Goal: Find specific page/section: Find specific page/section

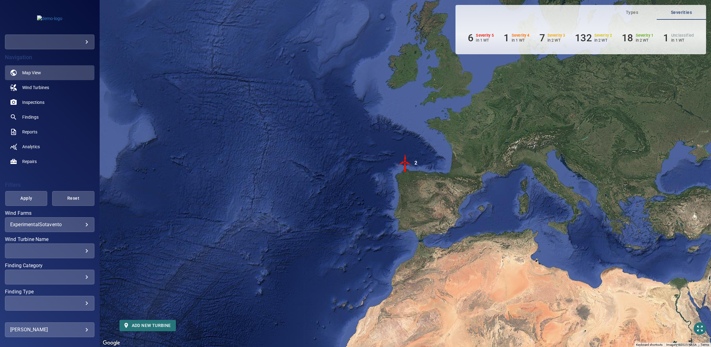
click at [81, 37] on body "**********" at bounding box center [355, 173] width 711 height 347
click at [81, 37] on div at bounding box center [355, 173] width 711 height 347
click at [25, 118] on span "Findings" at bounding box center [30, 117] width 16 height 6
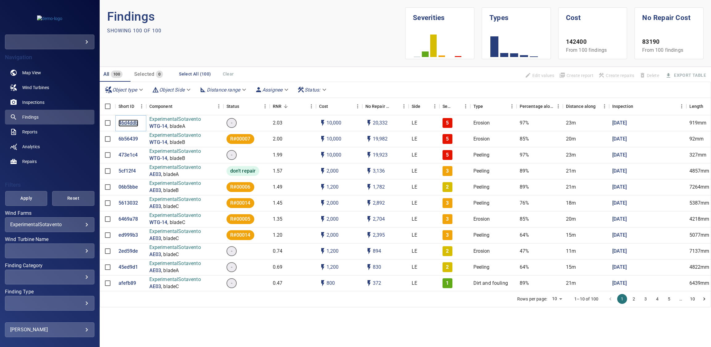
click at [128, 123] on p "46d4ddb" at bounding box center [128, 123] width 20 height 7
